Goal: Task Accomplishment & Management: Use online tool/utility

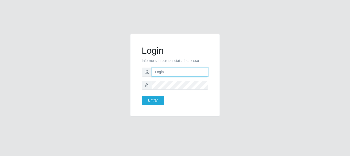
click at [167, 72] on input "text" at bounding box center [180, 71] width 57 height 9
type input "[EMAIL_ADDRESS][DOMAIN_NAME]"
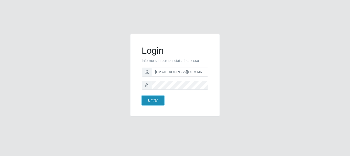
click at [159, 100] on button "Entrar" at bounding box center [153, 100] width 23 height 9
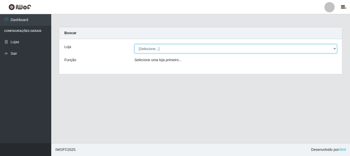
click at [337, 45] on select "[Selecione...] Queiroz Atacadão - [GEOGRAPHIC_DATA]" at bounding box center [236, 48] width 203 height 9
select select "464"
click at [135, 44] on select "[Selecione...] Queiroz Atacadão - [GEOGRAPHIC_DATA]" at bounding box center [236, 48] width 203 height 9
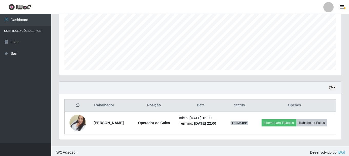
scroll to position [116, 0]
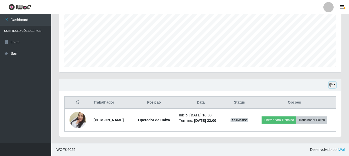
click at [335, 84] on button "button" at bounding box center [332, 85] width 7 height 6
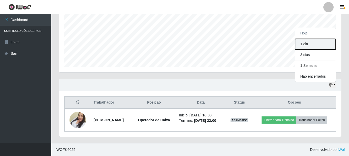
click at [324, 46] on button "1 dia" at bounding box center [315, 44] width 41 height 11
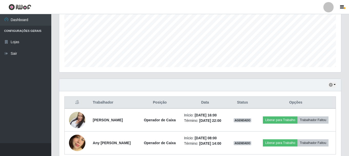
scroll to position [139, 0]
